Goal: Consume media (video, audio): Consume media (video, audio)

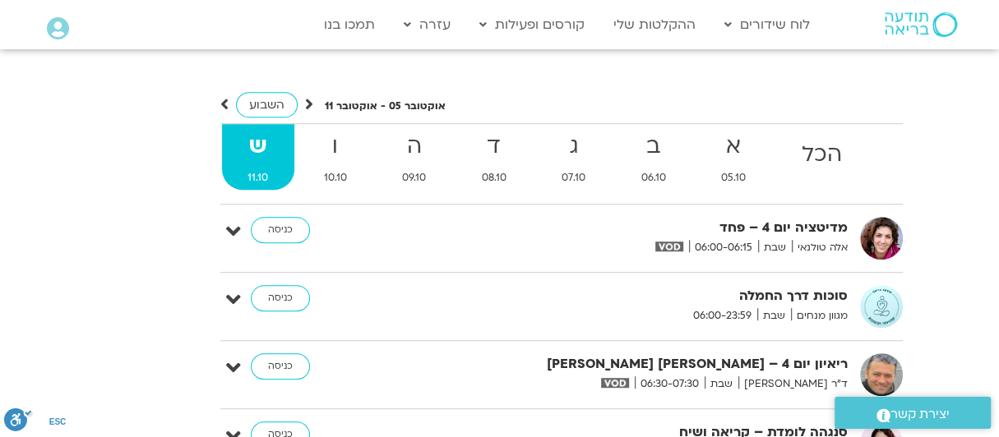
scroll to position [4007, 0]
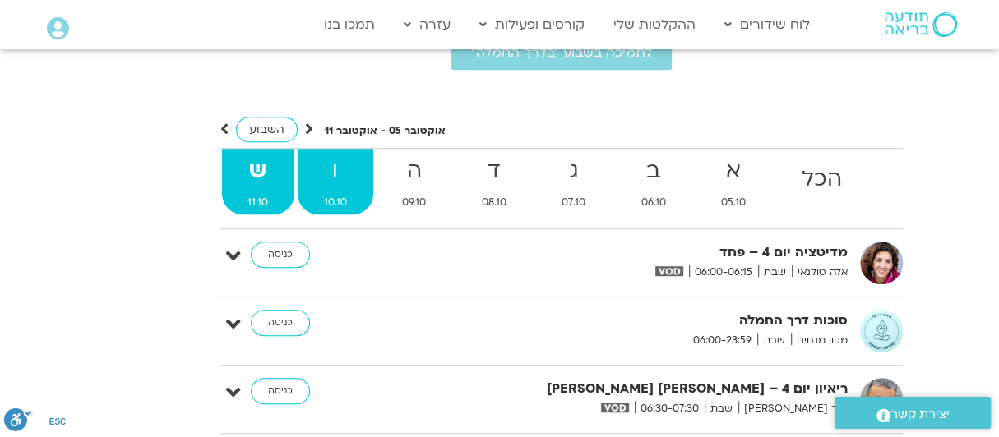
click at [339, 153] on strong "ו" at bounding box center [336, 171] width 76 height 37
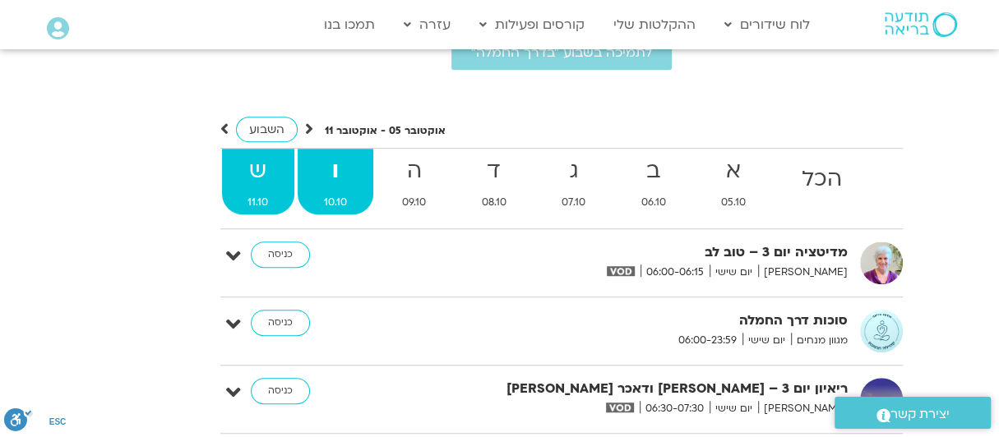
click at [257, 153] on strong "ש" at bounding box center [258, 171] width 73 height 37
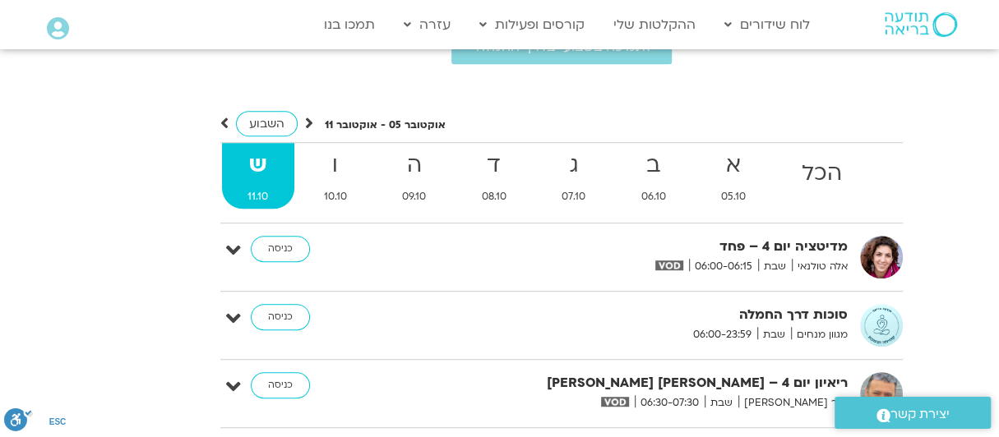
scroll to position [3924, 0]
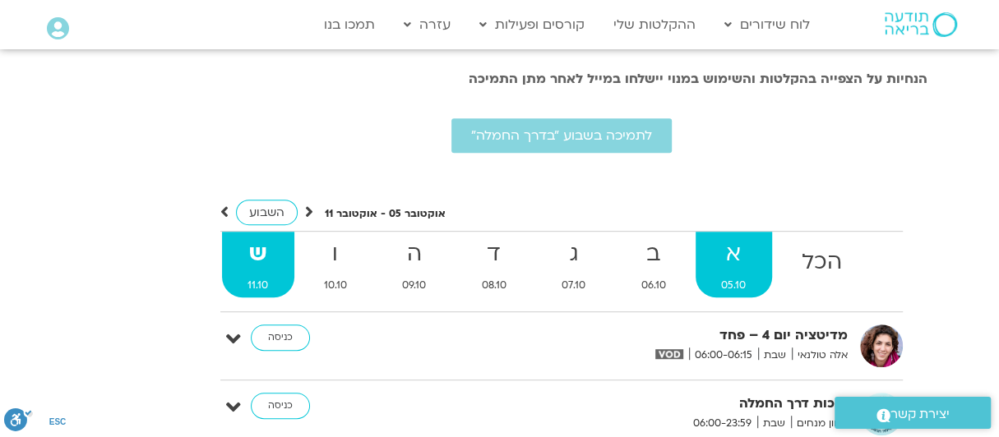
click at [724, 236] on strong "א" at bounding box center [733, 254] width 77 height 37
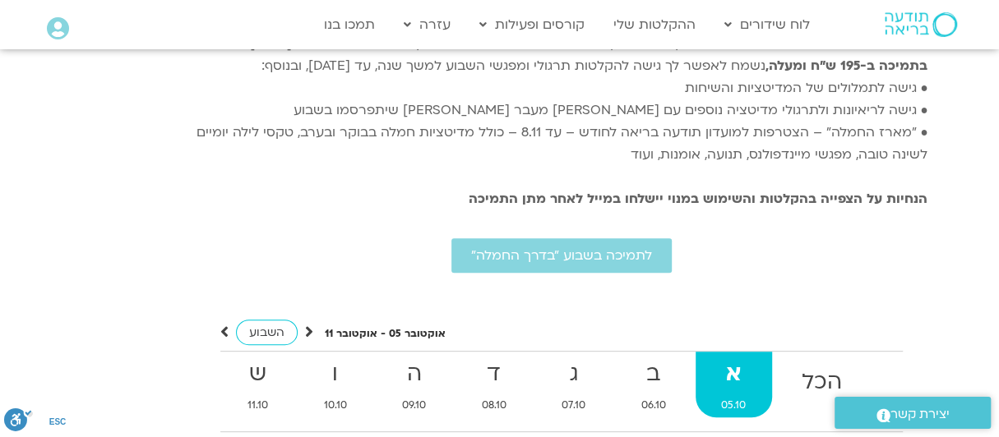
scroll to position [3830, 0]
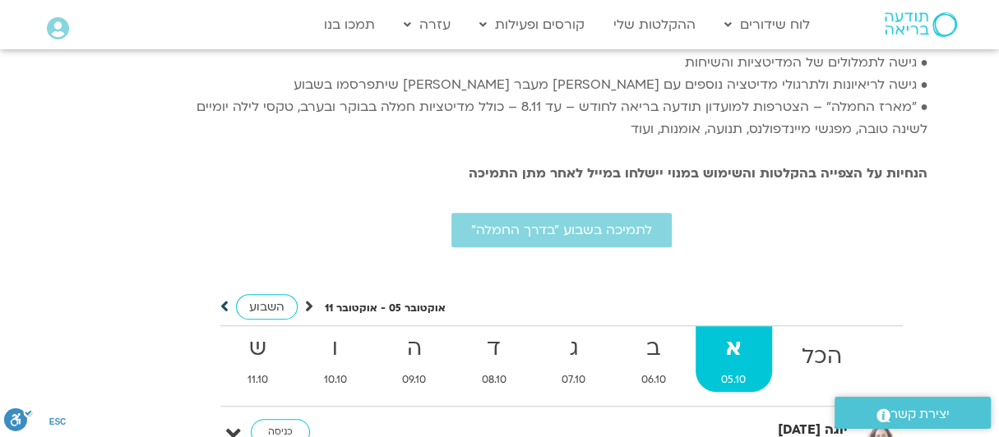
click at [222, 298] on icon at bounding box center [224, 306] width 8 height 16
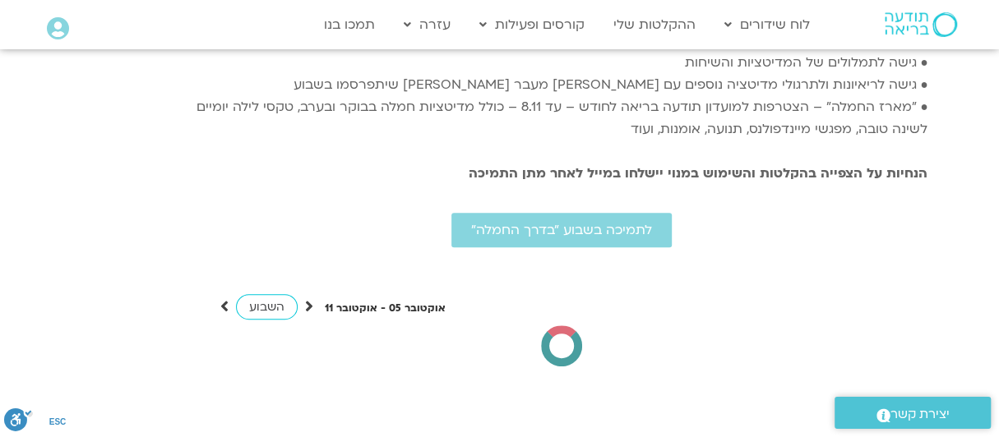
scroll to position [3912, 0]
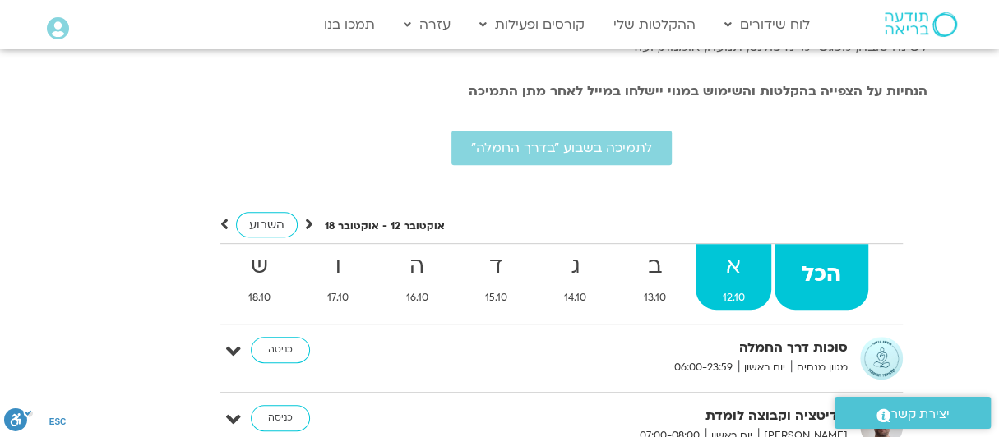
click at [737, 248] on strong "א" at bounding box center [733, 266] width 76 height 37
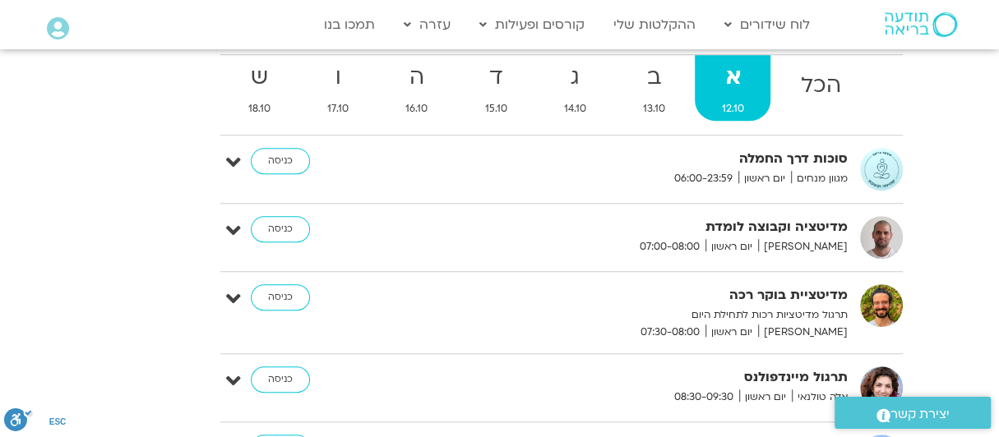
scroll to position [4077, 0]
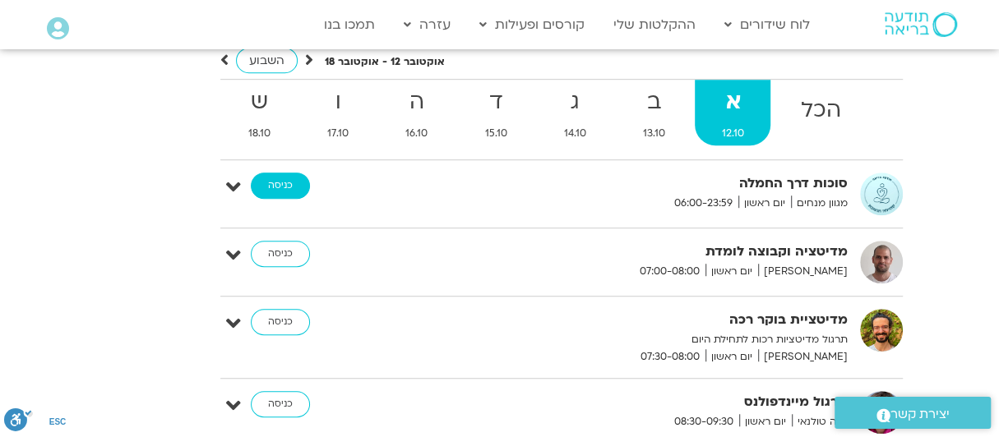
click at [282, 173] on link "כניסה" at bounding box center [280, 186] width 59 height 26
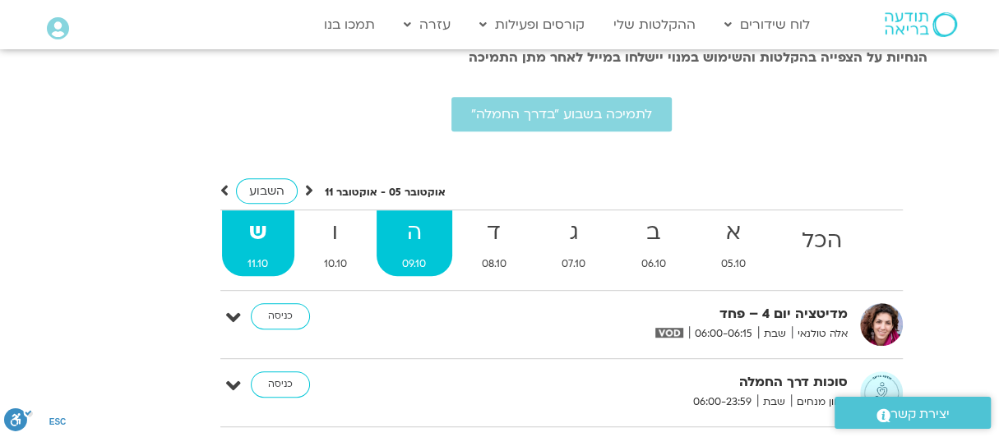
scroll to position [3924, 0]
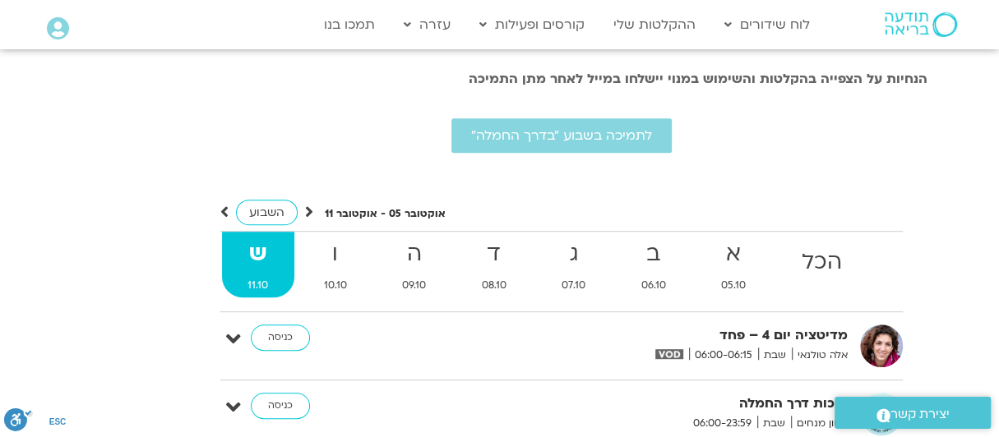
click at [232, 202] on div "השבוע" at bounding box center [266, 212] width 93 height 21
click at [260, 325] on link "כניסה" at bounding box center [280, 338] width 59 height 26
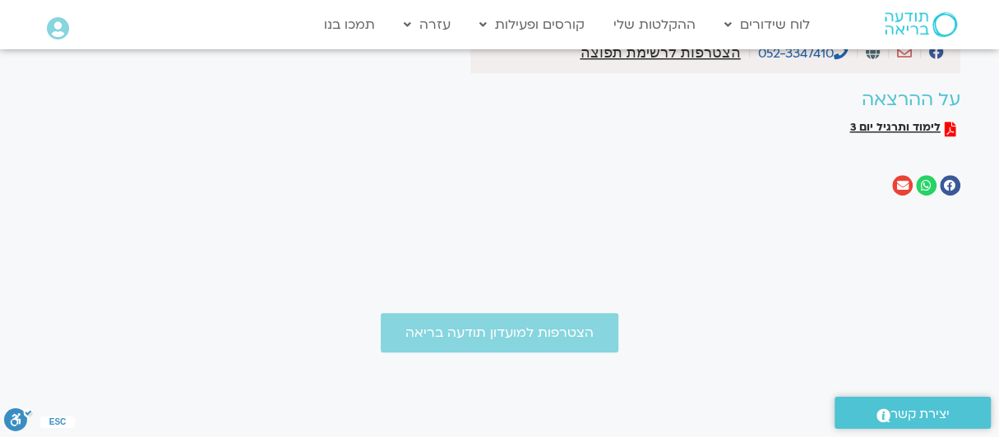
scroll to position [658, 0]
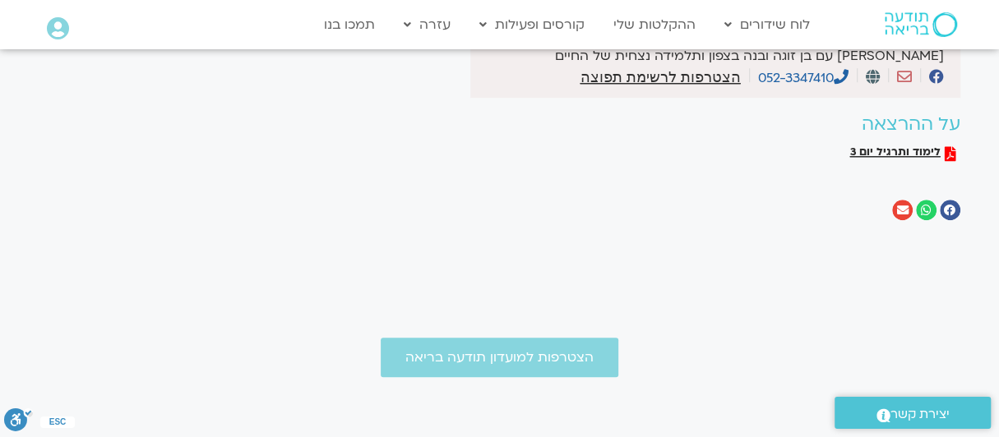
click at [929, 126] on h2 "על ההרצאה" at bounding box center [653, 124] width 611 height 21
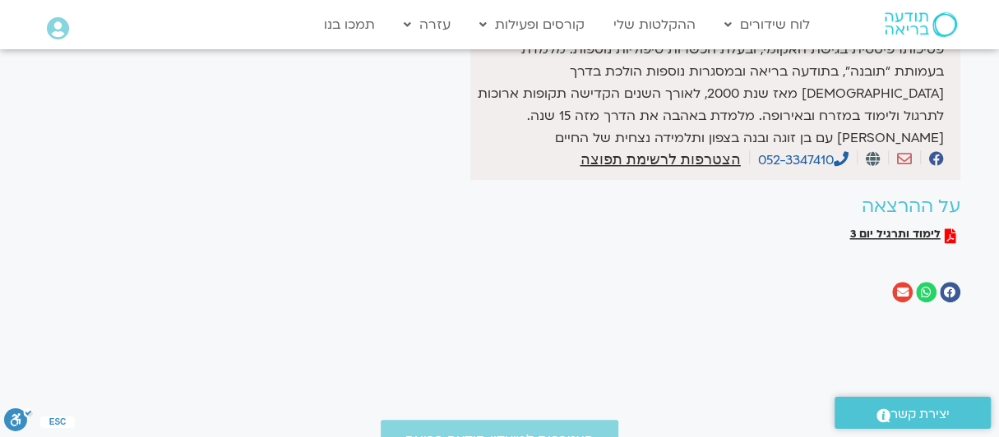
scroll to position [329, 0]
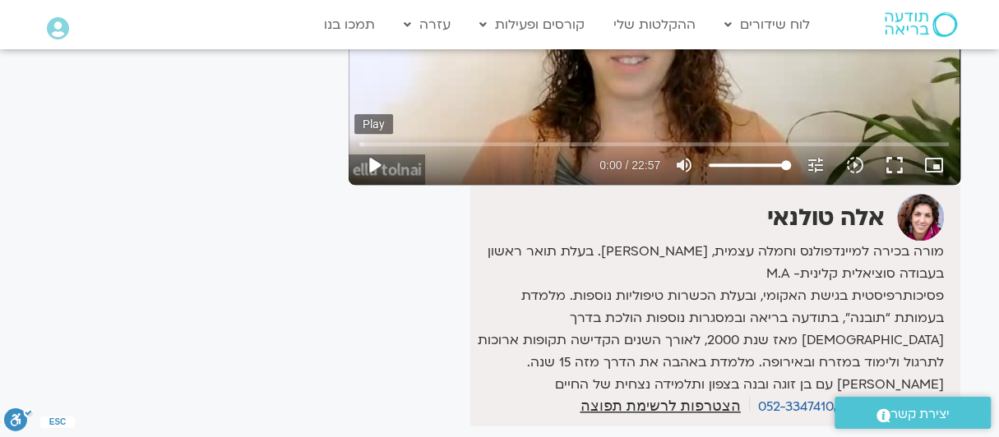
click at [376, 165] on button "play_arrow" at bounding box center [373, 164] width 39 height 39
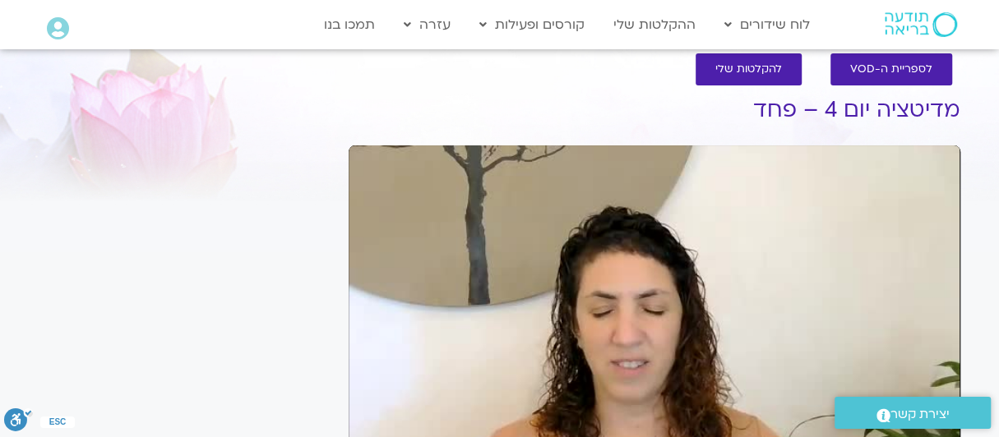
scroll to position [0, 0]
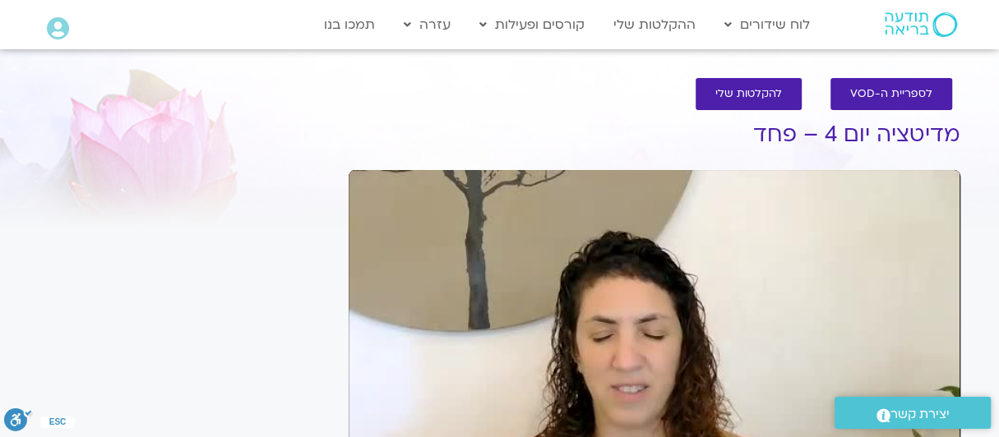
type input "26.923948"
type input "193.145239"
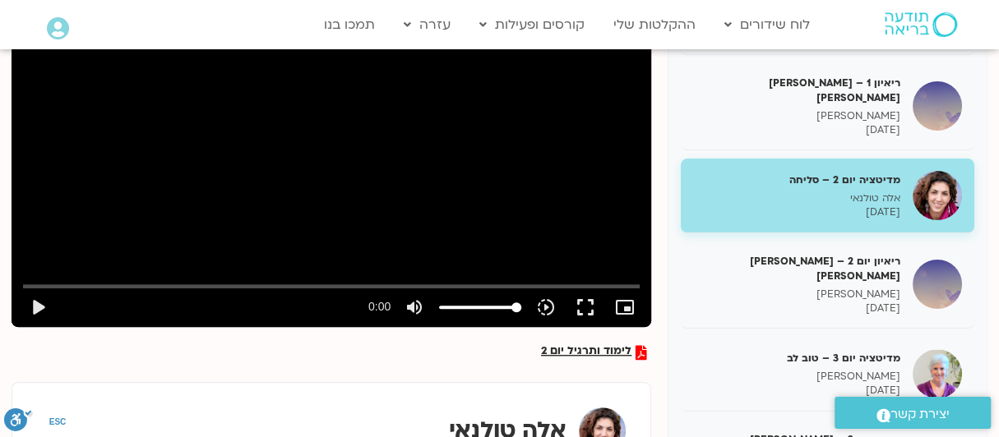
scroll to position [329, 0]
